Goal: Information Seeking & Learning: Understand process/instructions

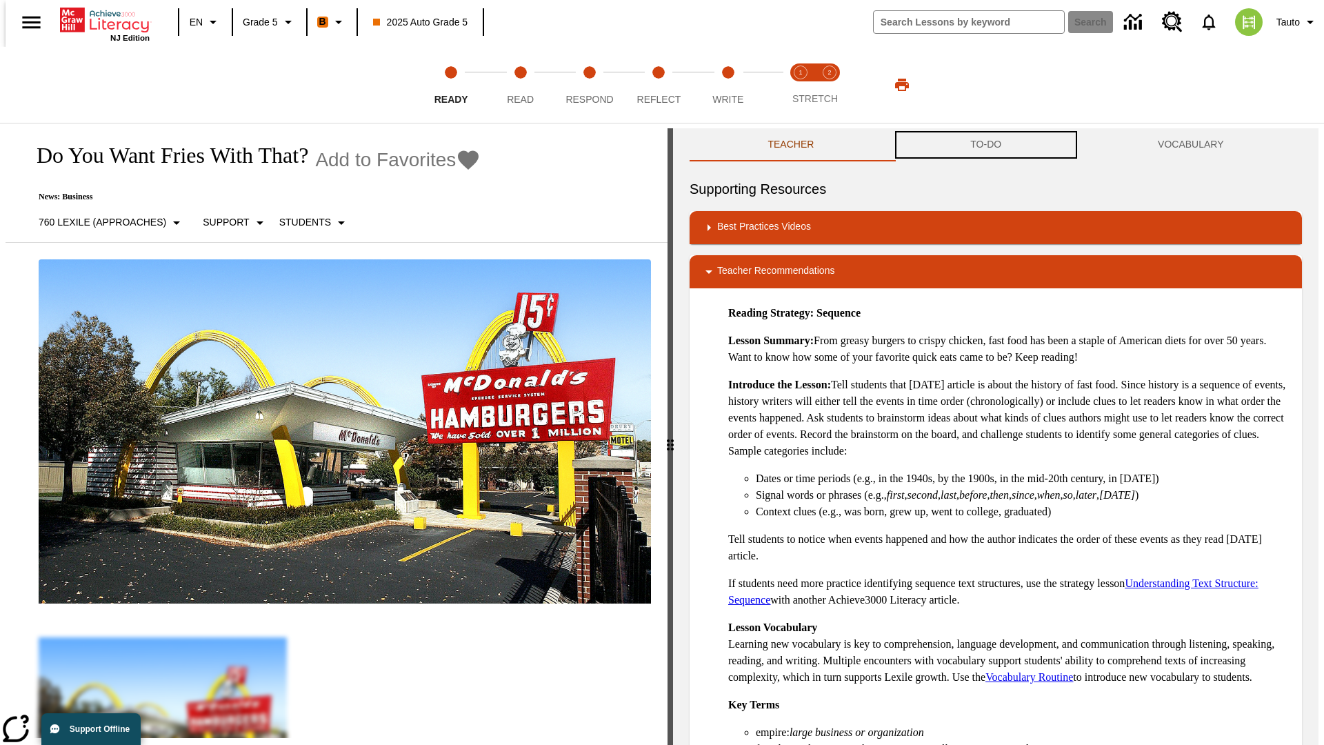
click at [986, 145] on button "TO-DO" at bounding box center [986, 144] width 188 height 33
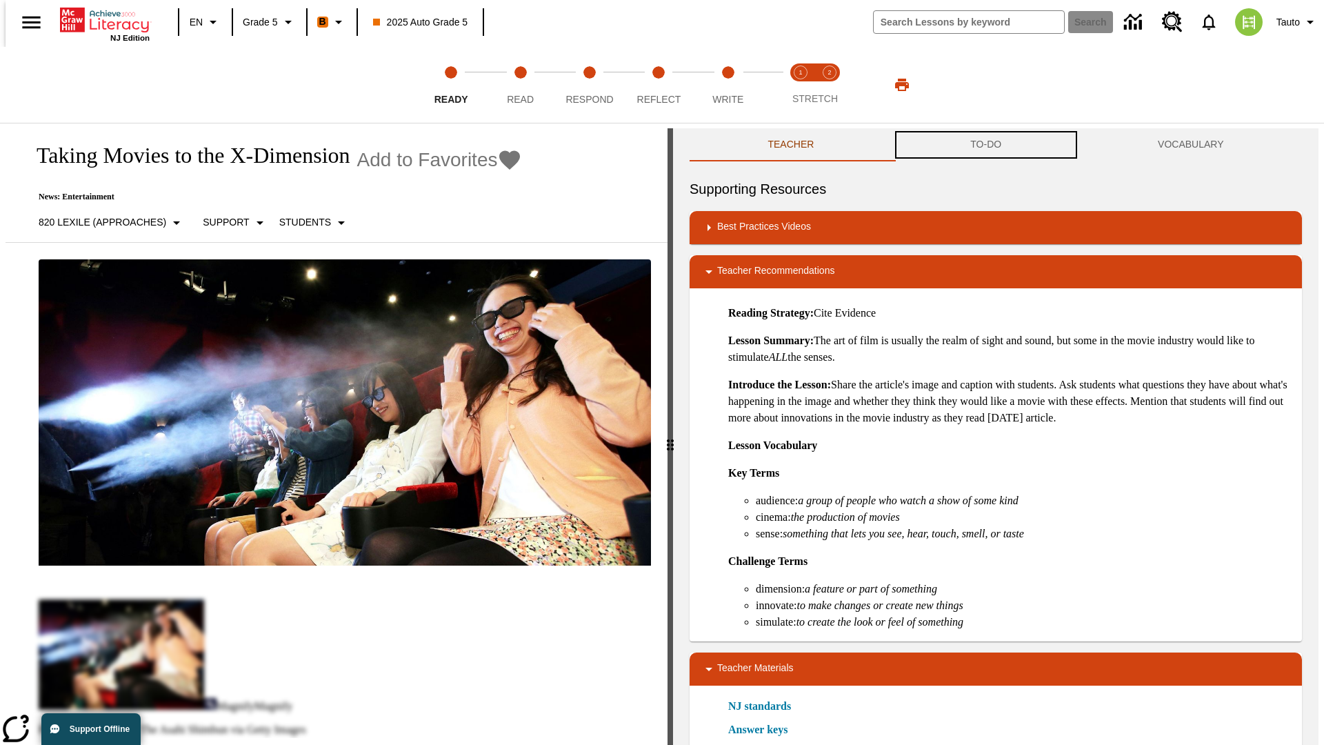
click at [986, 145] on button "TO-DO" at bounding box center [986, 144] width 188 height 33
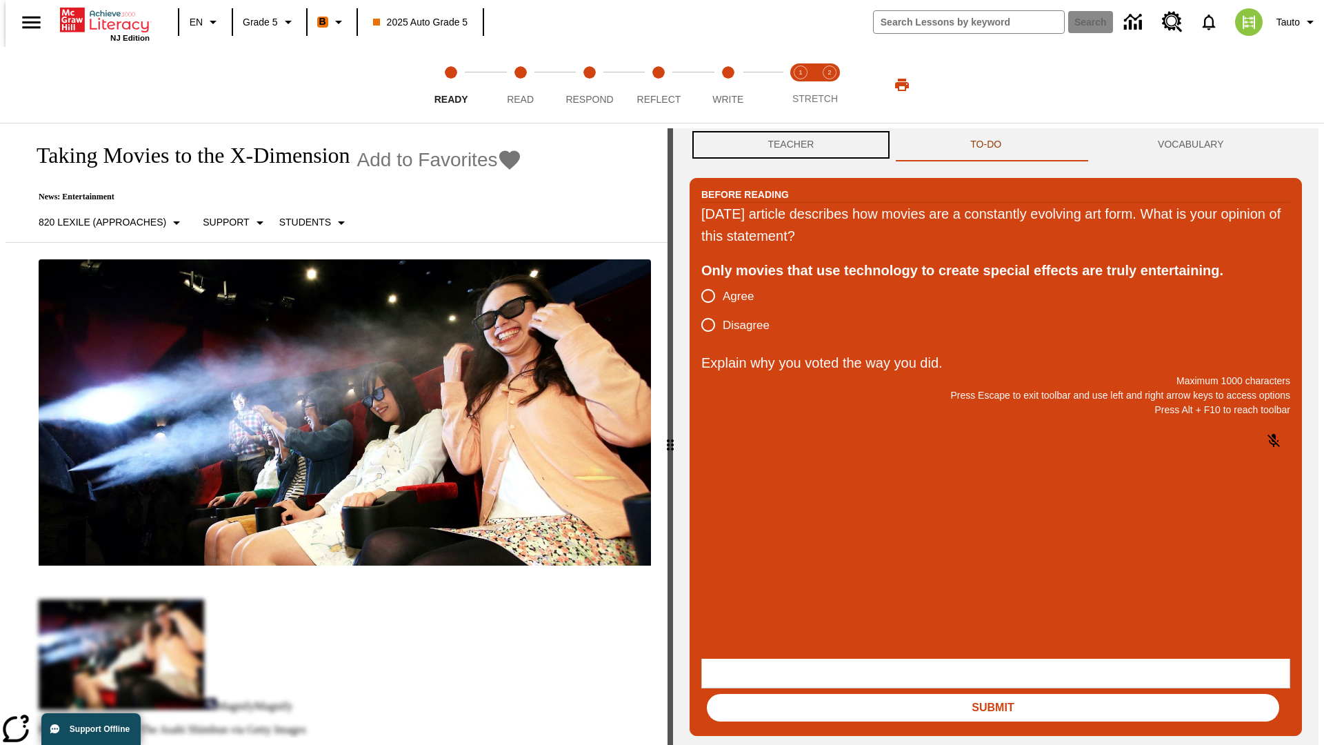
scroll to position [1, 0]
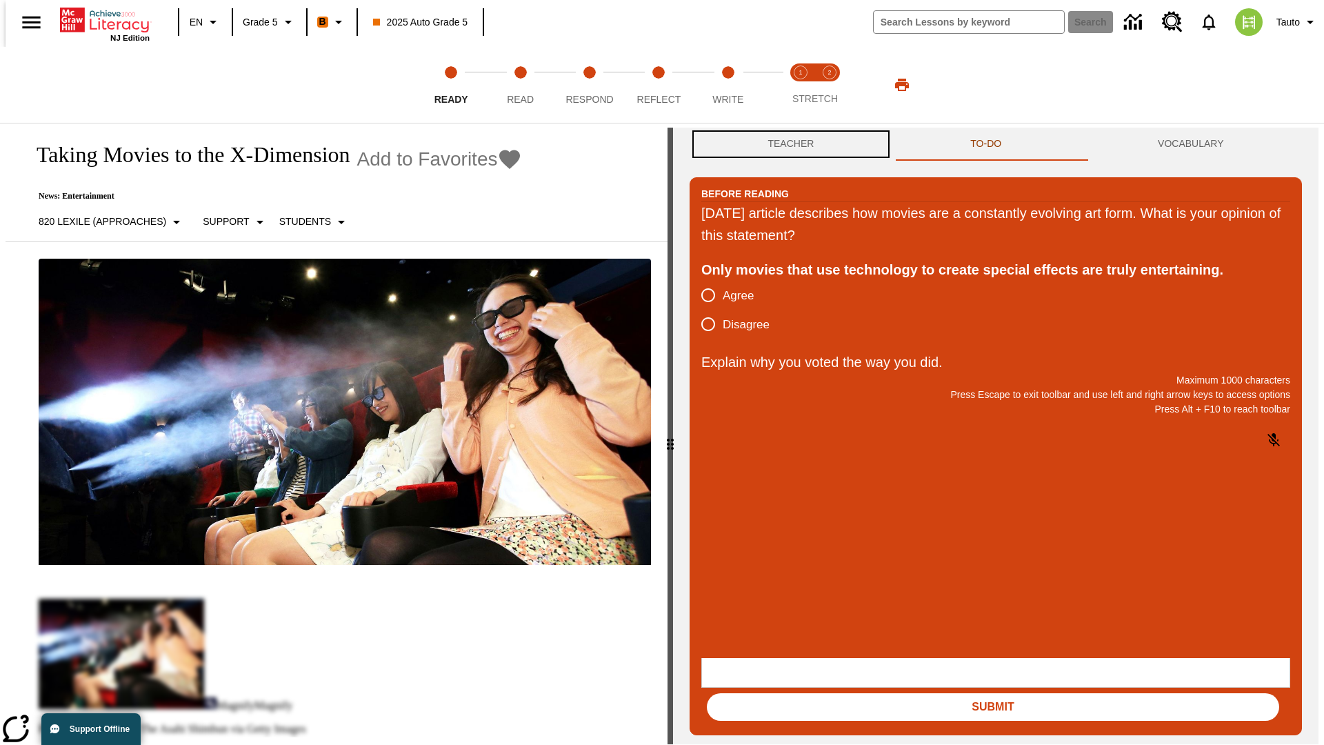
click at [787, 145] on button "Teacher" at bounding box center [790, 144] width 203 height 33
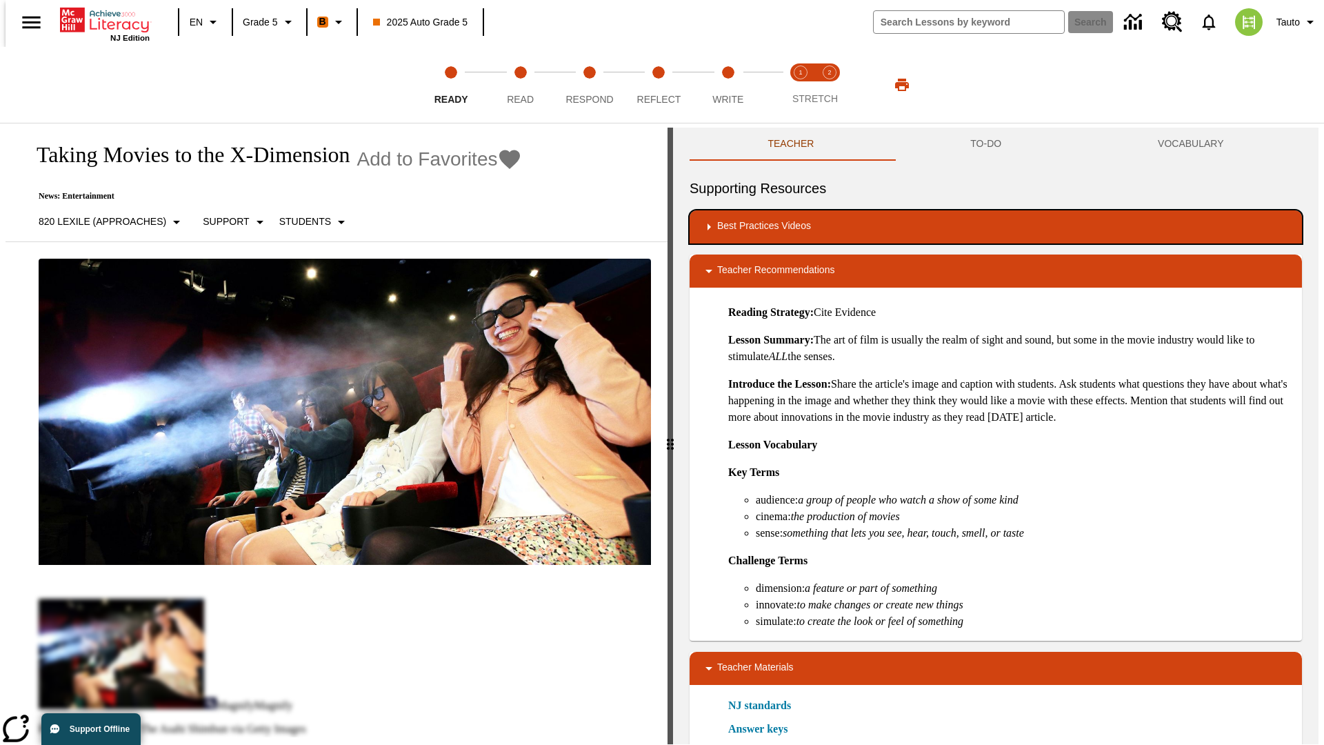
click at [996, 227] on div "Best Practices Videos" at bounding box center [995, 227] width 590 height 17
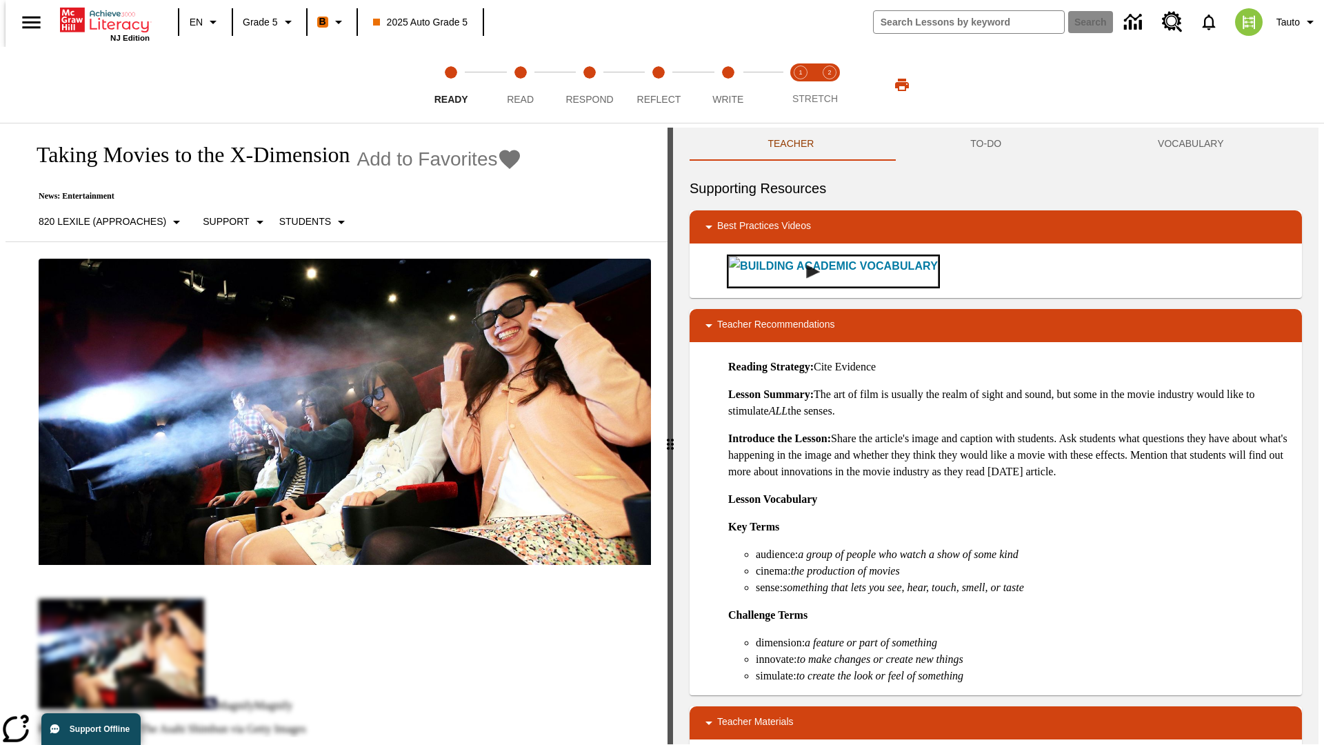
click at [806, 271] on img "Building Academic Vocabulary" at bounding box center [813, 272] width 14 height 14
click at [520, 85] on span "Read" at bounding box center [520, 93] width 27 height 25
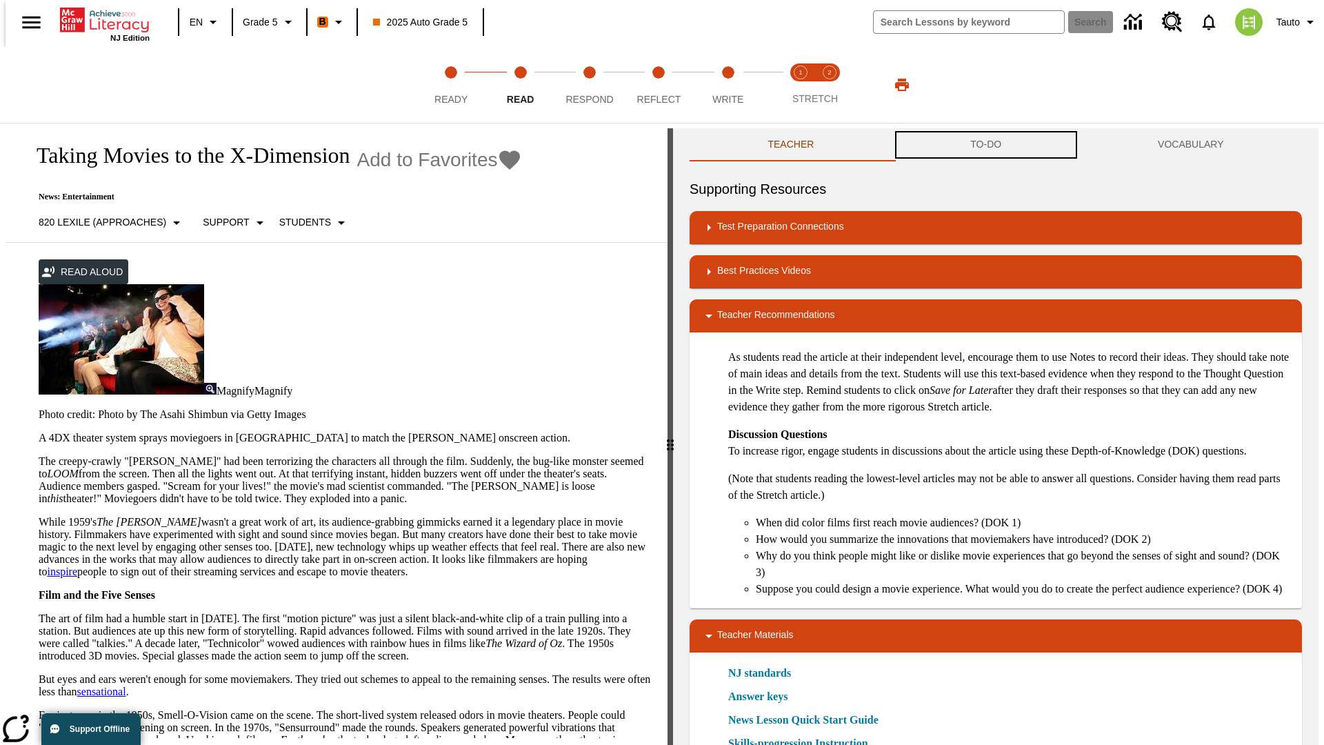
scroll to position [1, 0]
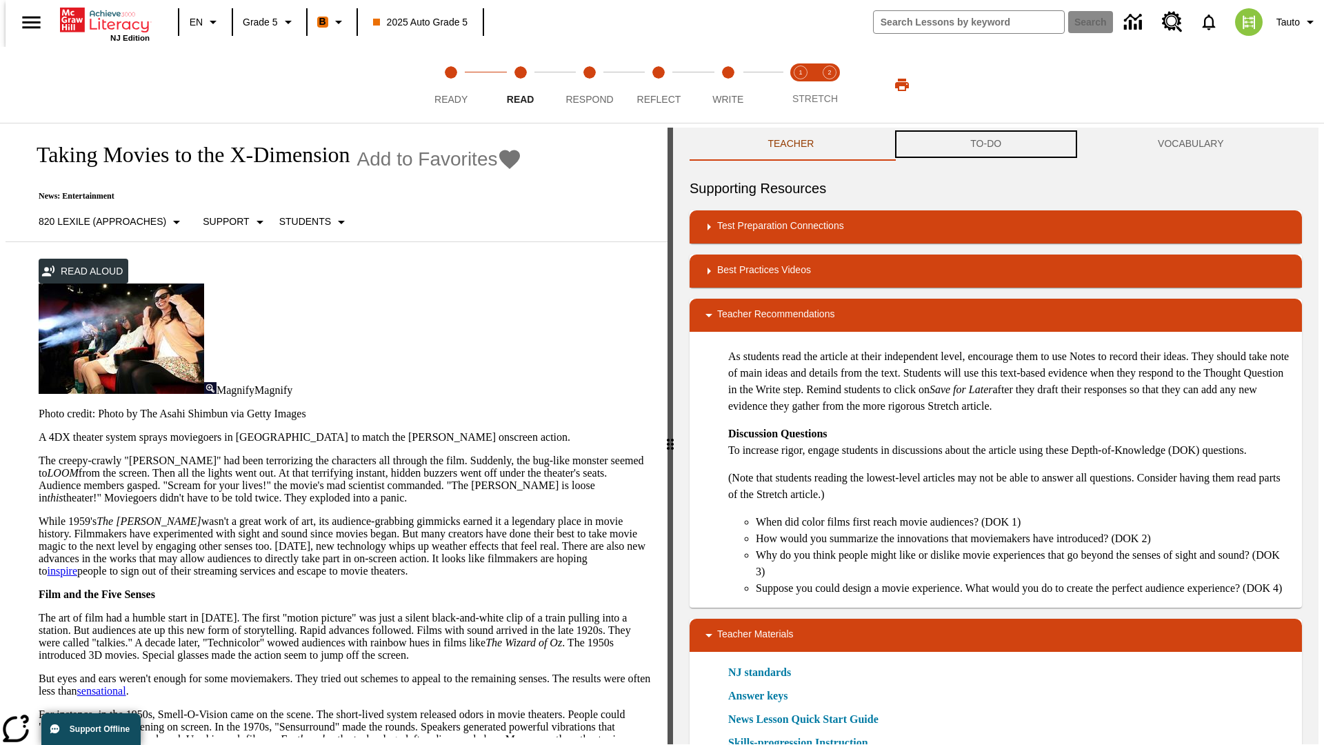
click at [986, 145] on button "TO-DO" at bounding box center [986, 144] width 188 height 33
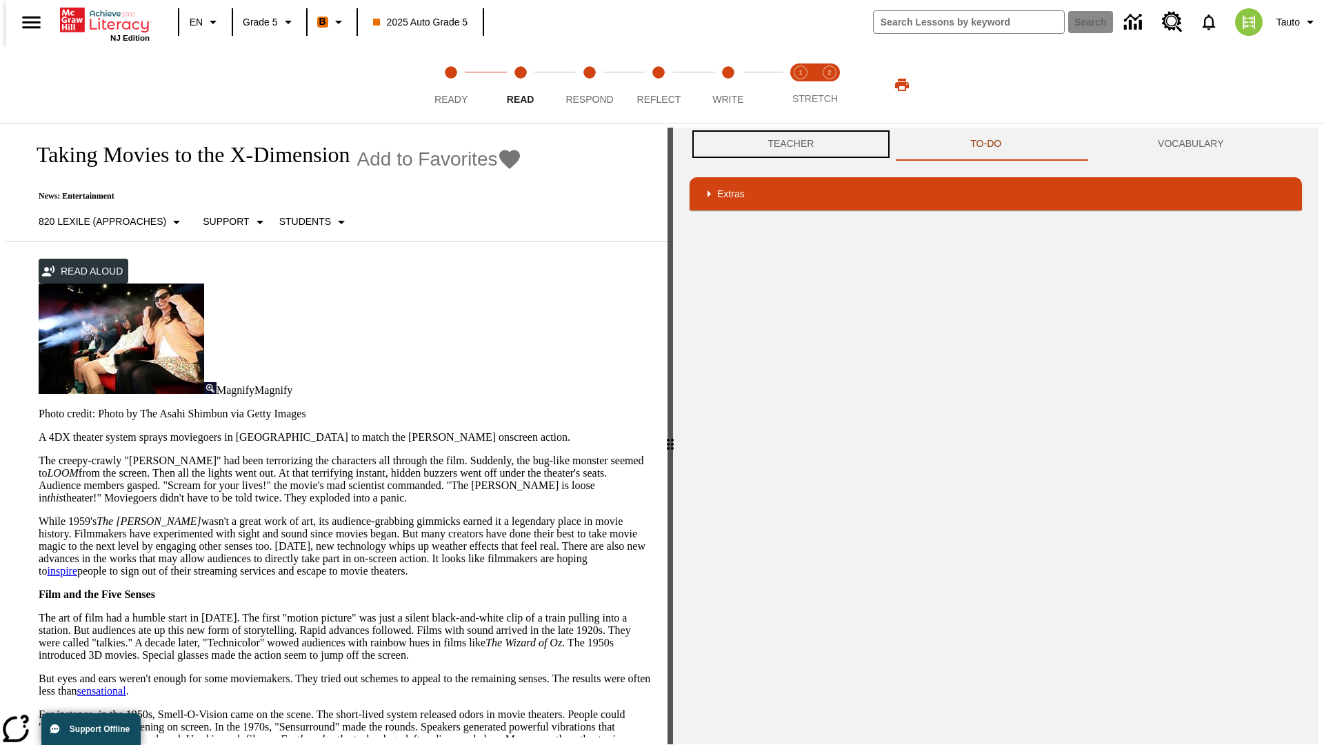
click at [787, 144] on button "Teacher" at bounding box center [790, 144] width 203 height 33
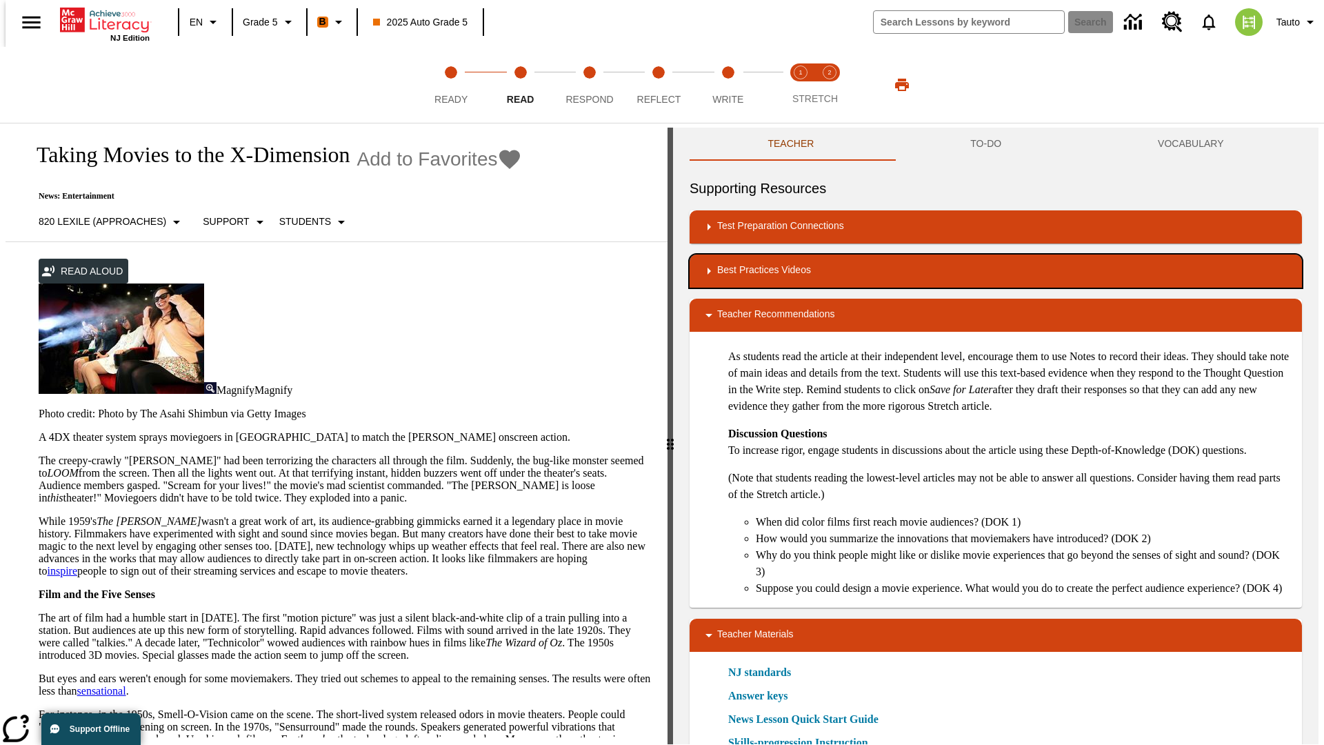
click at [996, 271] on div "Best Practices Videos" at bounding box center [995, 271] width 590 height 17
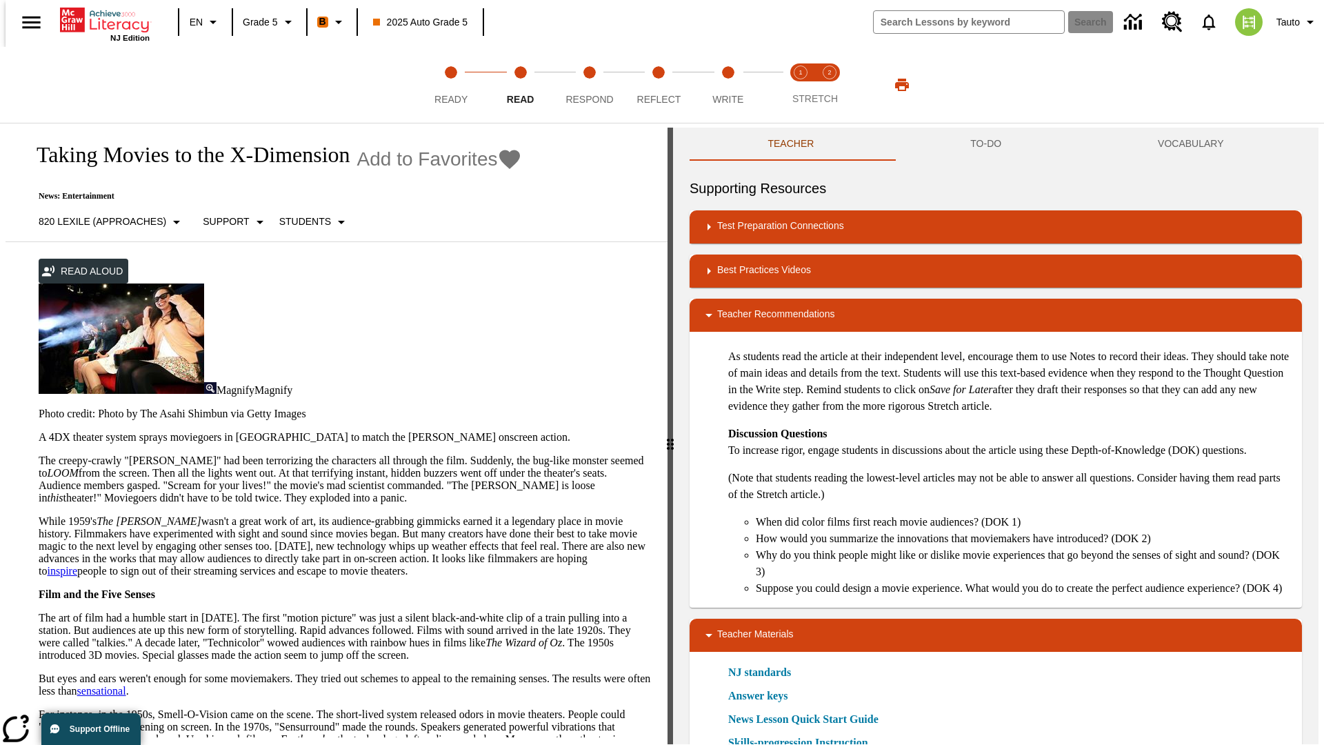
click at [763, 315] on img "Summarization" at bounding box center [768, 316] width 14 height 14
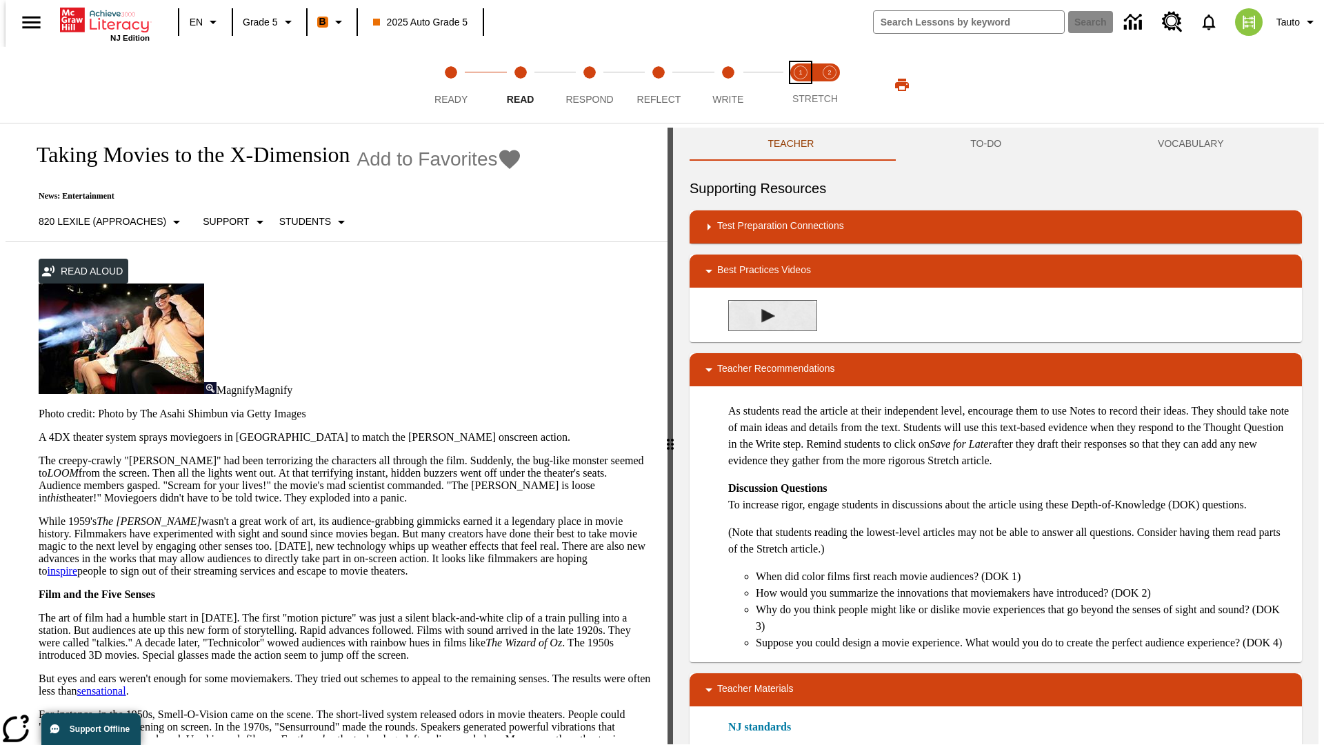
click at [800, 85] on span "Stretch Read step 1 of 2" at bounding box center [800, 93] width 18 height 25
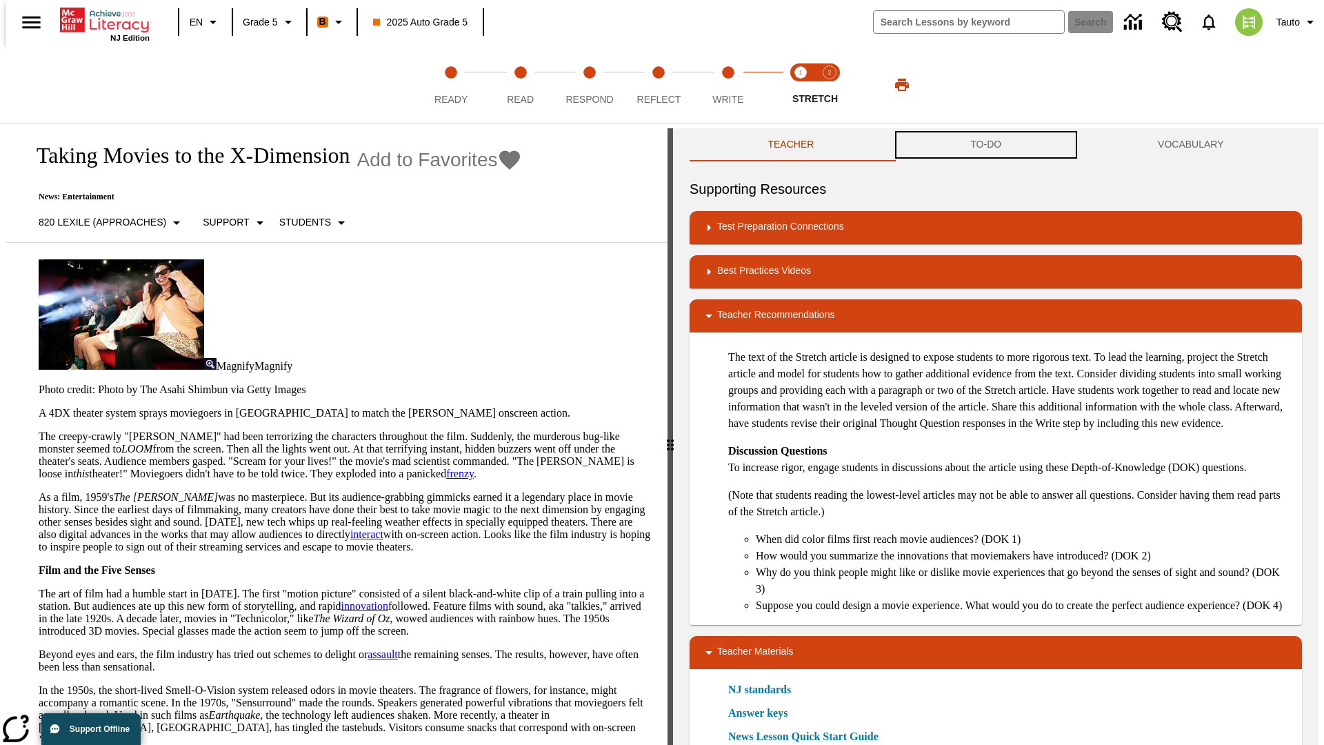
scroll to position [1, 0]
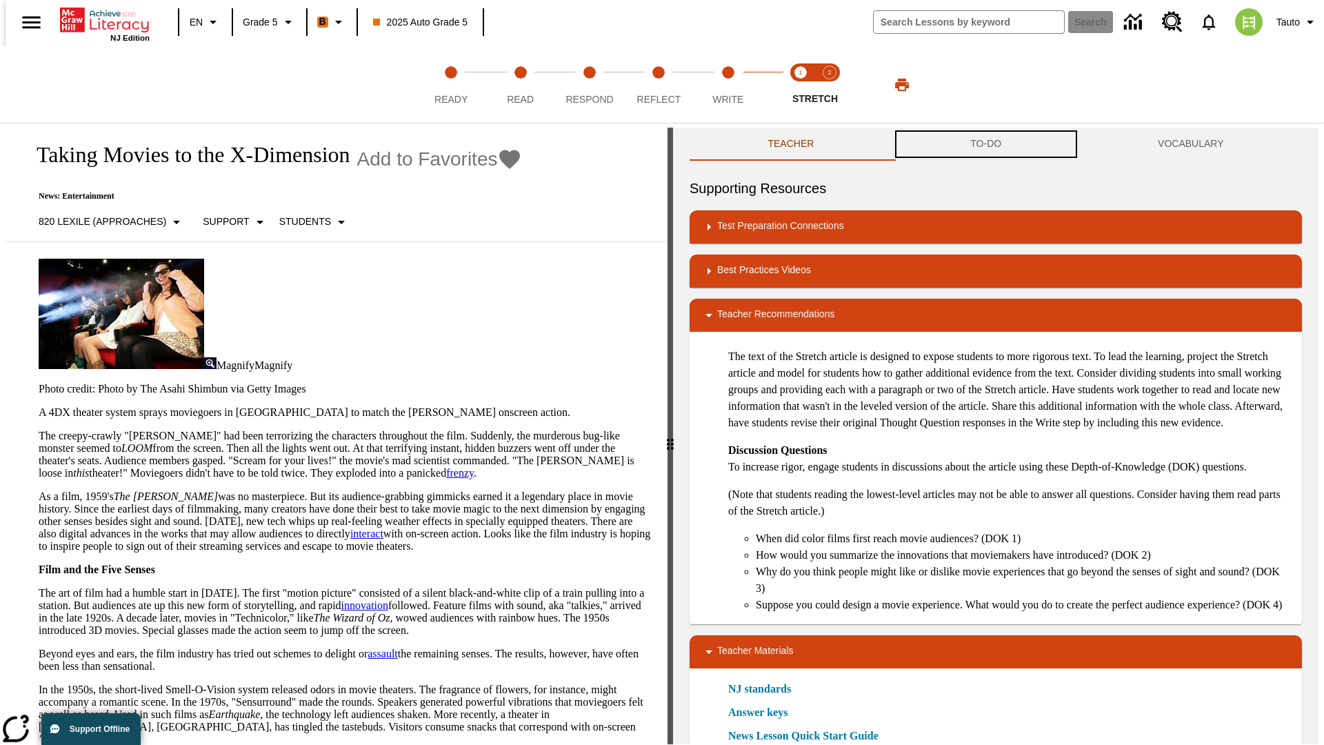
click at [986, 145] on button "TO-DO" at bounding box center [986, 144] width 188 height 33
